Goal: Information Seeking & Learning: Learn about a topic

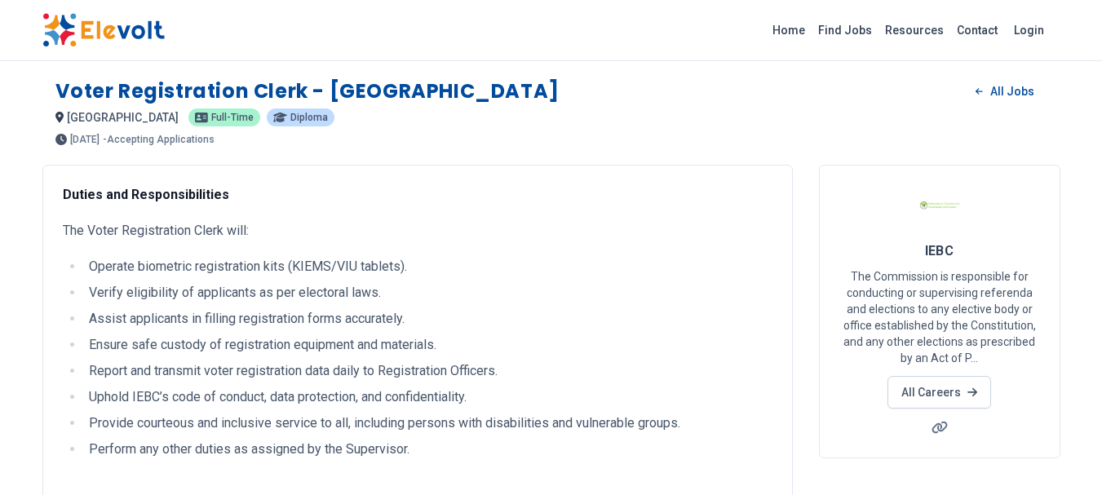
drag, startPoint x: 67, startPoint y: 226, endPoint x: 303, endPoint y: 268, distance: 240.3
click at [67, 227] on p "The Voter Registration Clerk will:" at bounding box center [417, 231] width 709 height 20
click at [73, 229] on p "The Voter Registration Clerk will:" at bounding box center [417, 231] width 709 height 20
click at [303, 268] on div "Duties and Responsibilities The Voter Registration Clerk will: Operate biometri…" at bounding box center [417, 453] width 709 height 537
click at [303, 268] on li "Operate biometric registration kits (KIEMS/VIU tablets)." at bounding box center [428, 267] width 688 height 20
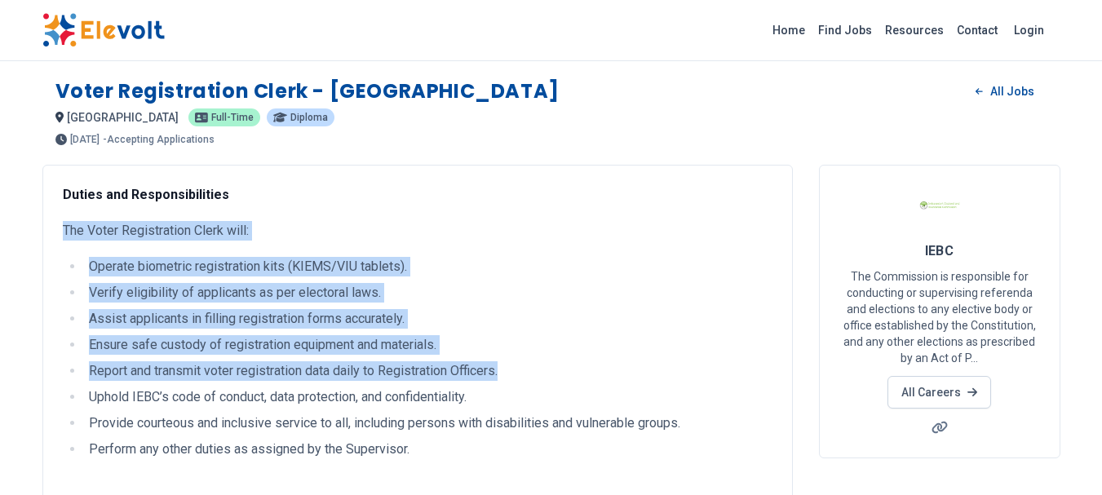
drag, startPoint x: 66, startPoint y: 232, endPoint x: 515, endPoint y: 360, distance: 466.7
click at [515, 360] on div "Duties and Responsibilities The Voter Registration Clerk will: Operate biometri…" at bounding box center [417, 453] width 709 height 537
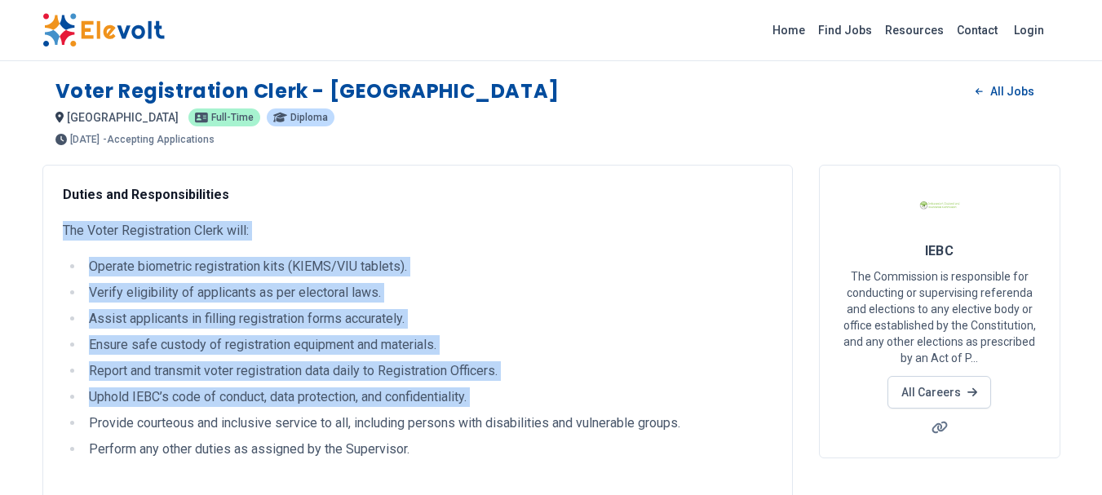
click at [495, 391] on div "Duties and Responsibilities The Voter Registration Clerk will: Operate biometri…" at bounding box center [417, 453] width 709 height 537
